Goal: Transaction & Acquisition: Purchase product/service

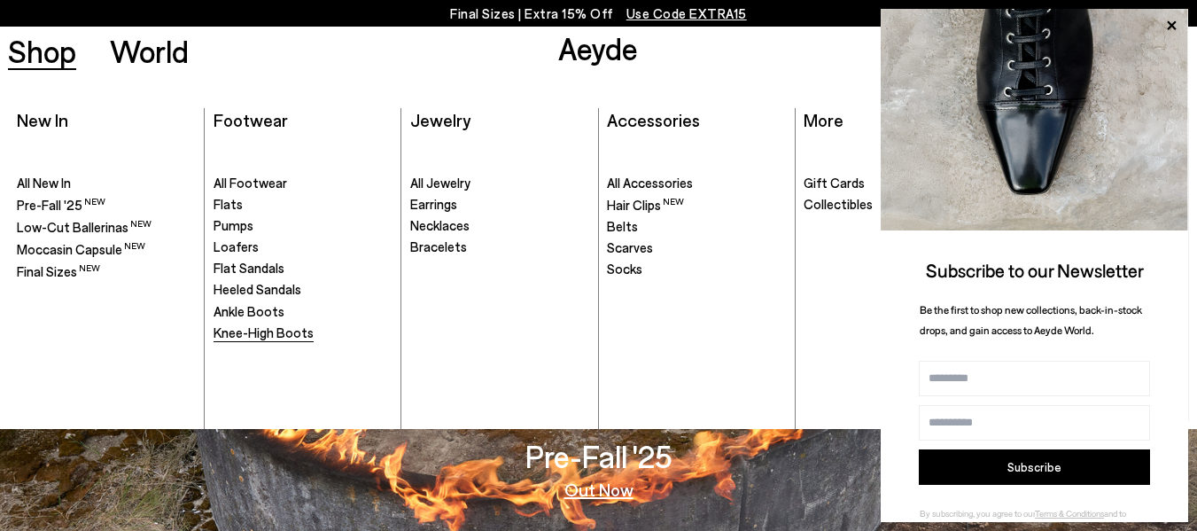
click at [276, 326] on span "Knee-High Boots" at bounding box center [263, 332] width 100 height 16
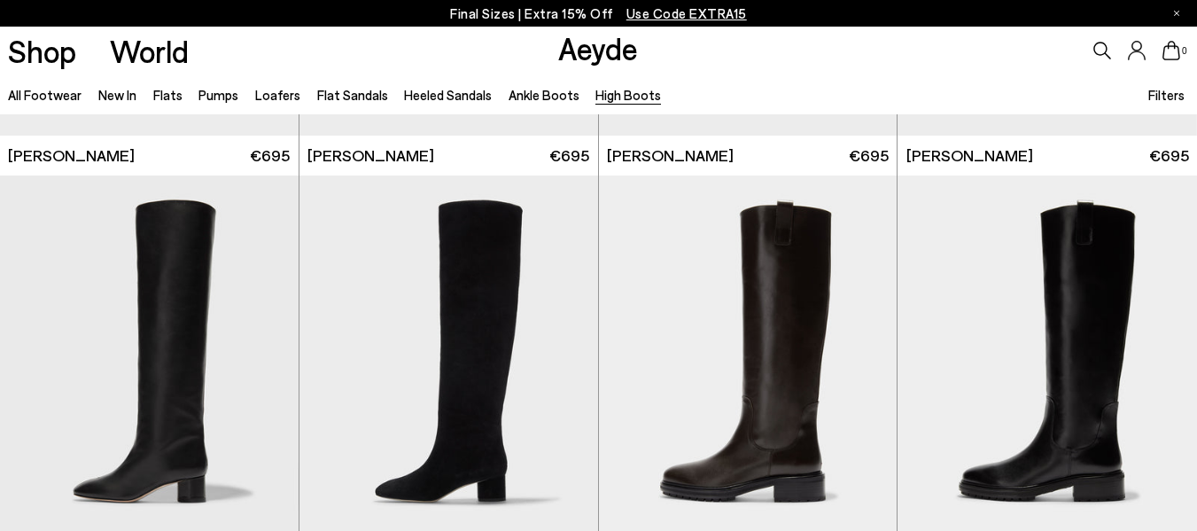
scroll to position [443, 0]
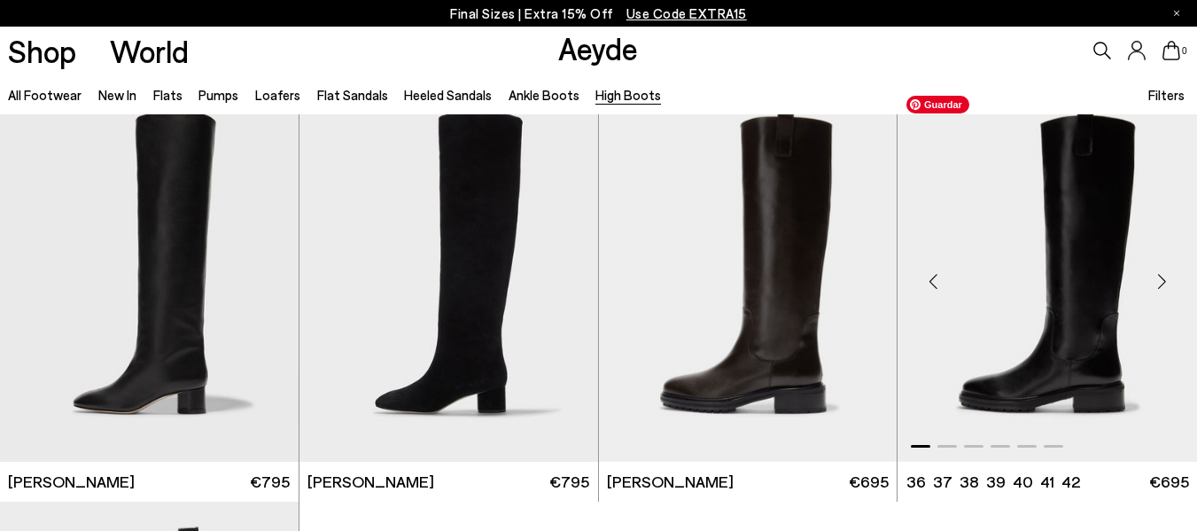
click at [1071, 280] on img "1 / 6" at bounding box center [1046, 275] width 299 height 376
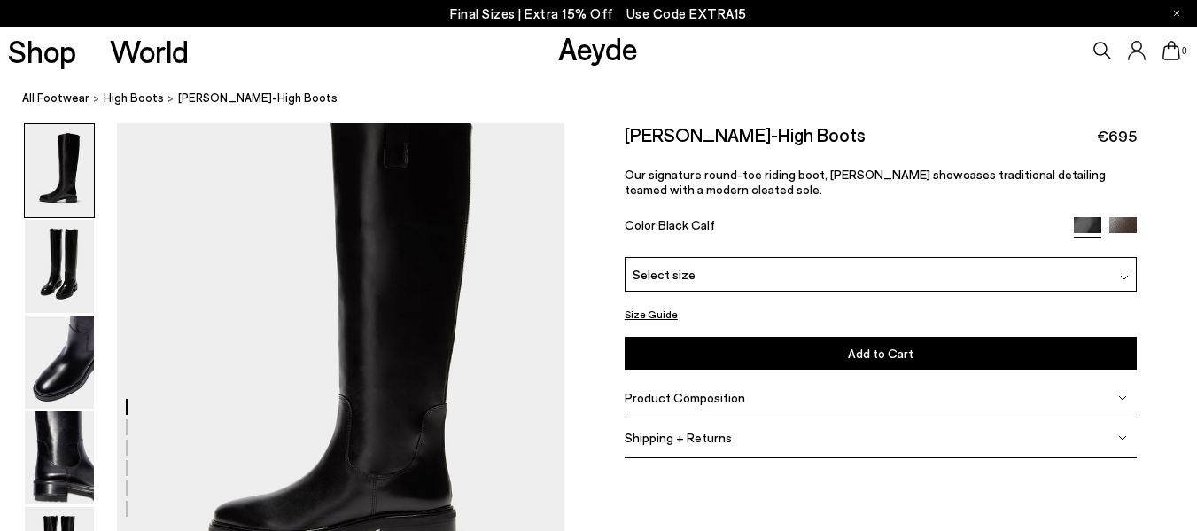
click at [1123, 224] on img at bounding box center [1122, 230] width 27 height 27
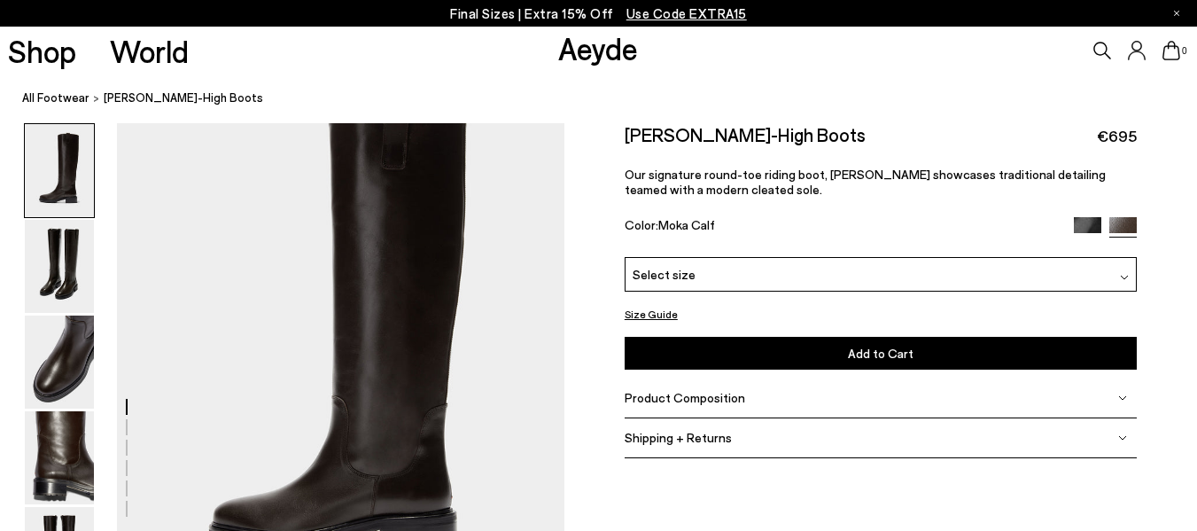
click at [1092, 229] on img at bounding box center [1087, 230] width 27 height 27
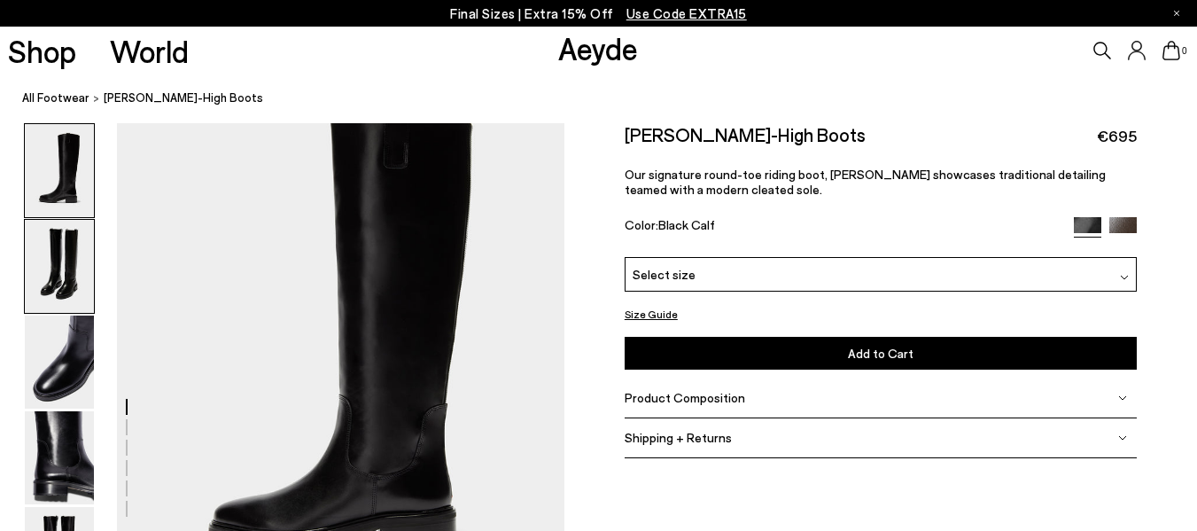
click at [83, 277] on img at bounding box center [59, 266] width 69 height 93
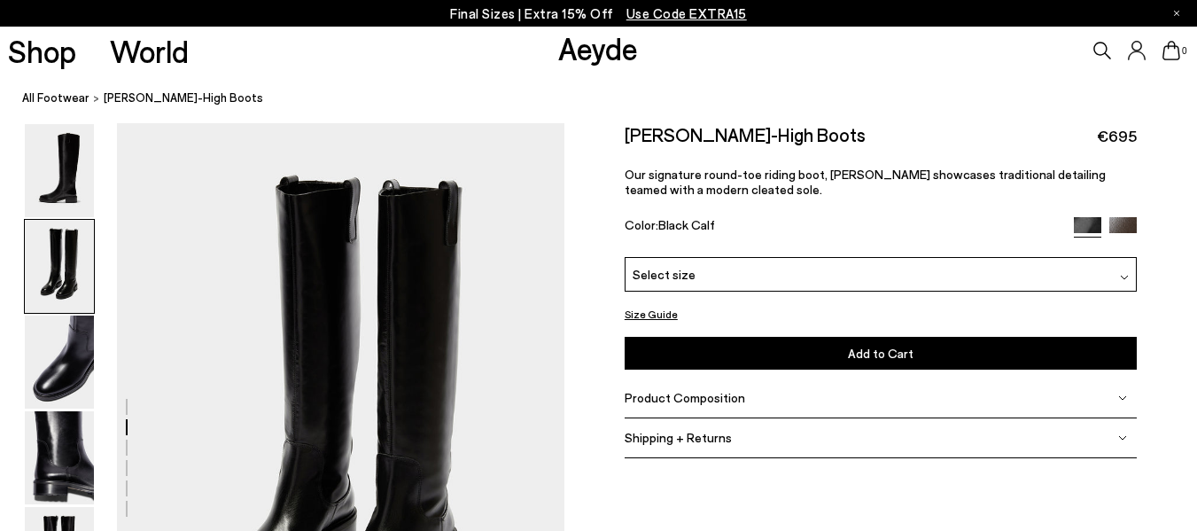
scroll to position [501, 0]
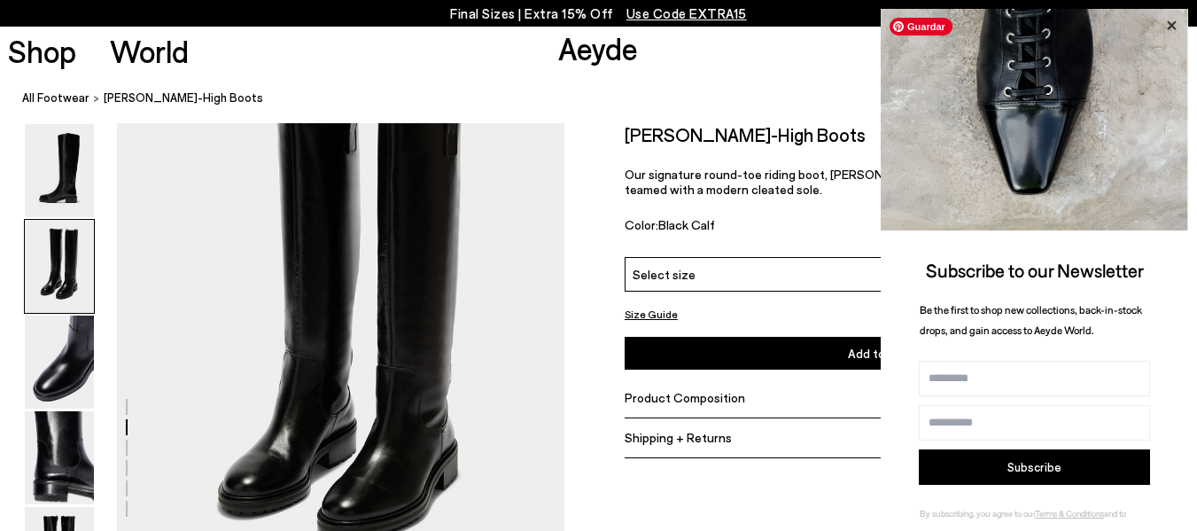
click at [1171, 27] on icon at bounding box center [1171, 25] width 9 height 9
